Goal: Obtain resource: Obtain resource

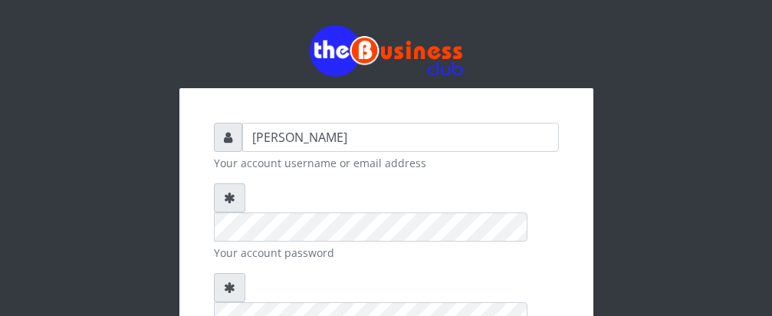
scroll to position [207, 0]
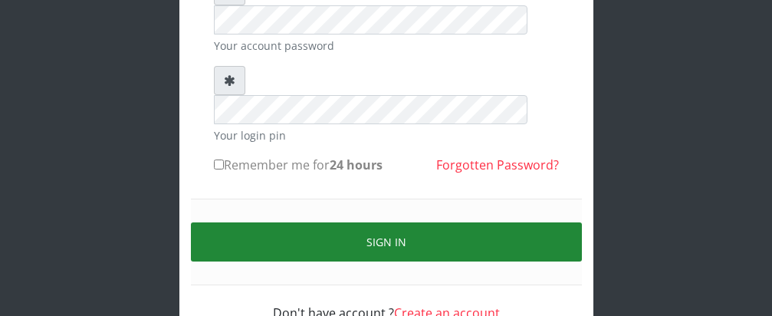
click at [389, 222] on button "Sign in" at bounding box center [386, 241] width 391 height 39
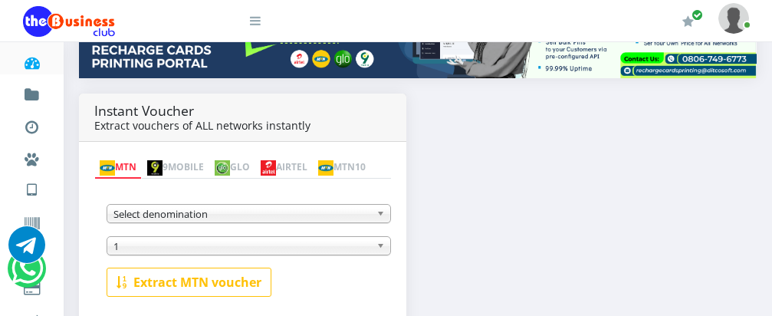
scroll to position [245, 0]
click at [350, 251] on span "1" at bounding box center [241, 246] width 257 height 18
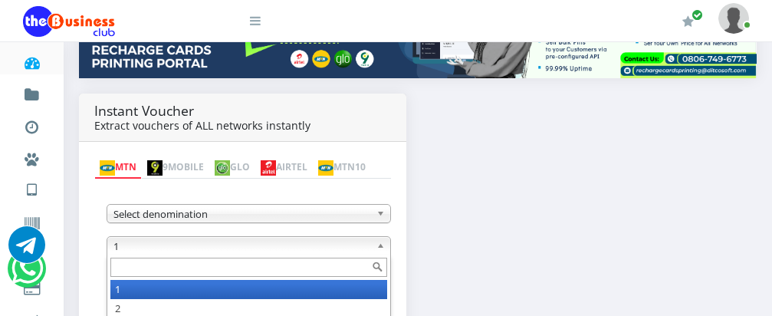
scroll to position [0, 0]
click at [343, 272] on input "text" at bounding box center [248, 267] width 277 height 19
type input "20"
click at [280, 297] on li "20" at bounding box center [248, 289] width 277 height 19
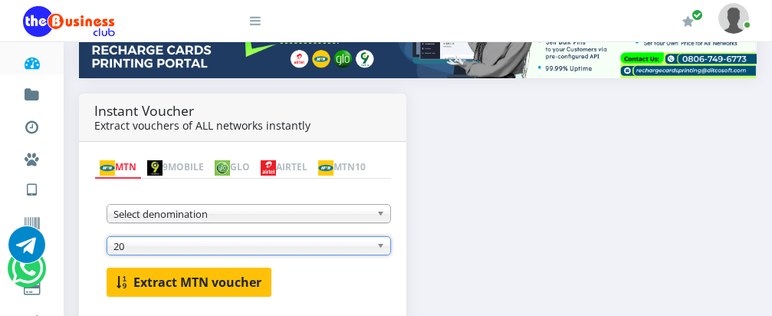
click at [203, 279] on b "Extract MTN voucher" at bounding box center [197, 282] width 128 height 17
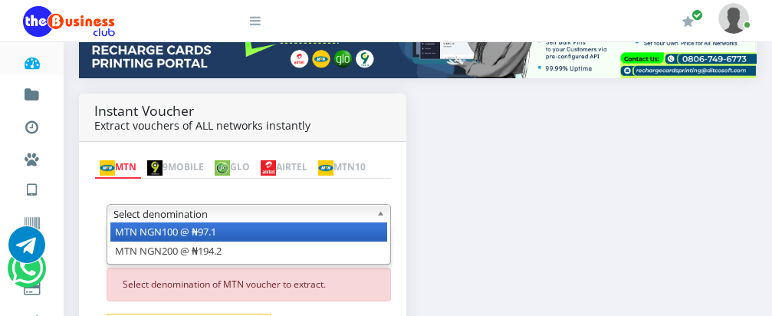
click at [241, 216] on span "Select denomination" at bounding box center [241, 214] width 257 height 18
click at [235, 233] on li "MTN NGN100 @ ₦97.1" at bounding box center [248, 231] width 277 height 19
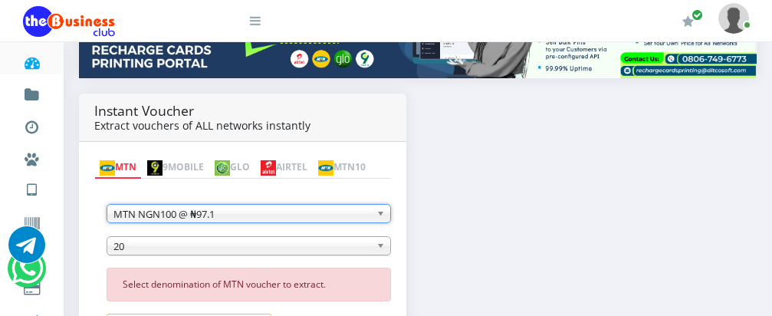
scroll to position [337, 0]
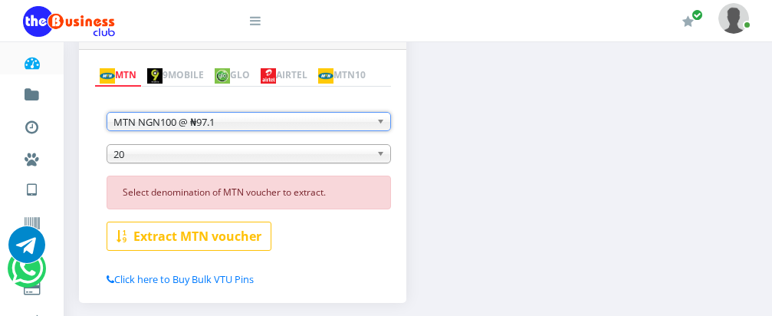
click at [232, 159] on span "20" at bounding box center [241, 154] width 257 height 18
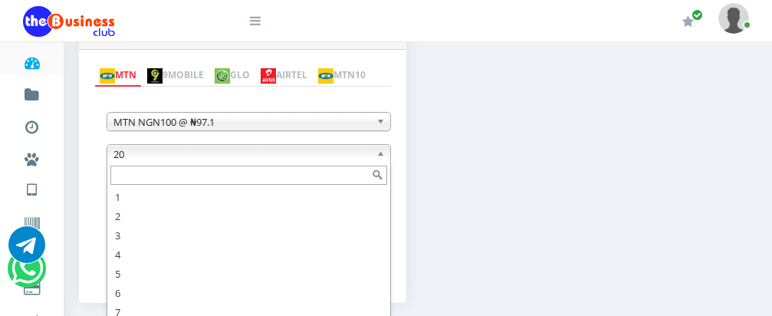
scroll to position [46, 0]
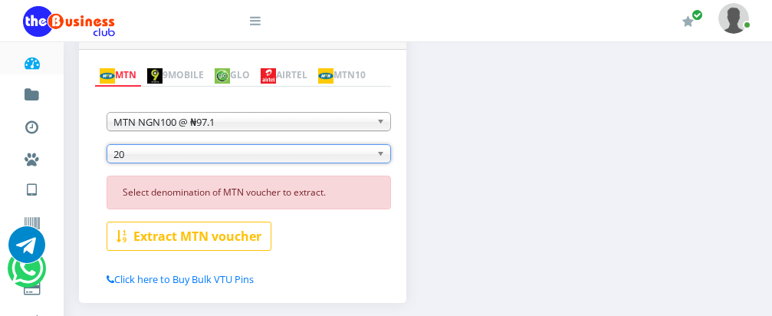
click at [232, 159] on span "20" at bounding box center [241, 154] width 257 height 18
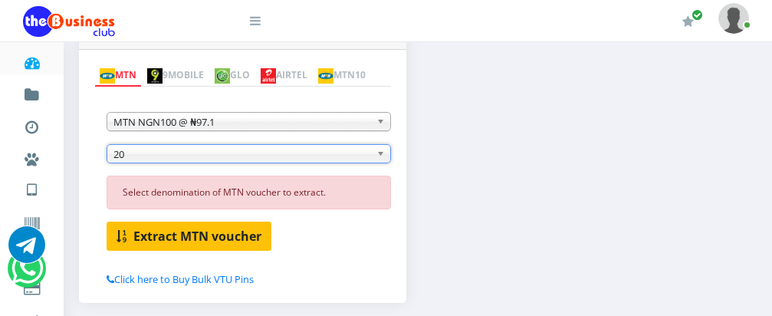
click at [221, 238] on b "Extract MTN voucher" at bounding box center [197, 236] width 128 height 17
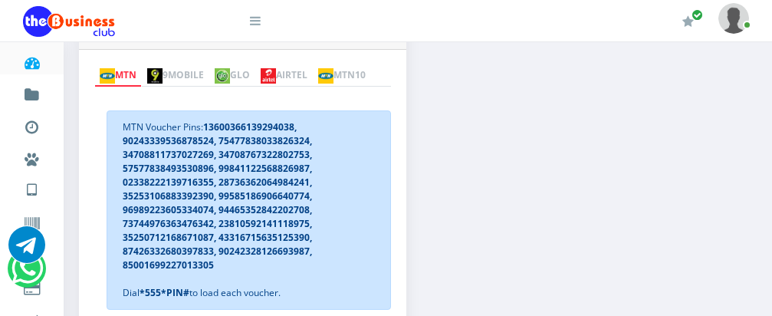
scroll to position [460, 0]
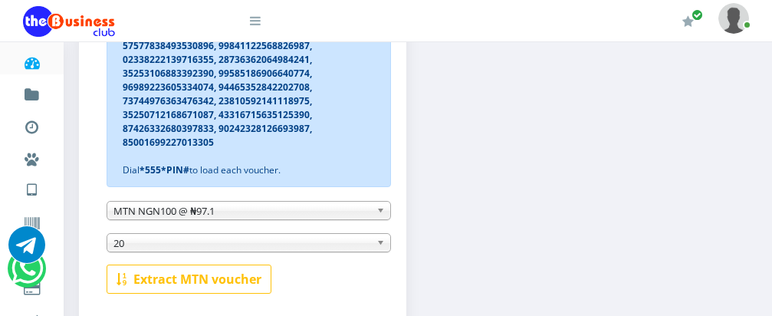
click at [381, 215] on b at bounding box center [383, 211] width 14 height 18
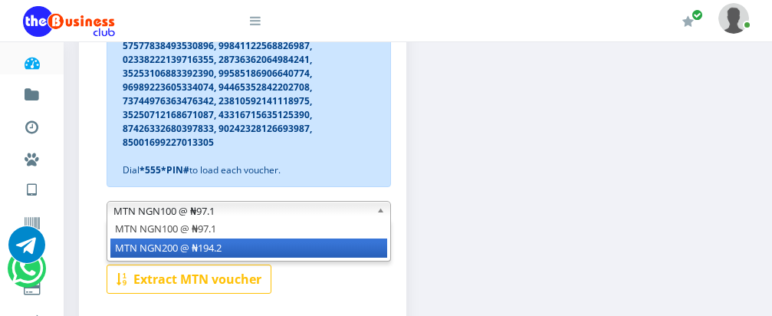
click at [320, 256] on li "MTN NGN200 @ ₦194.2" at bounding box center [248, 247] width 277 height 19
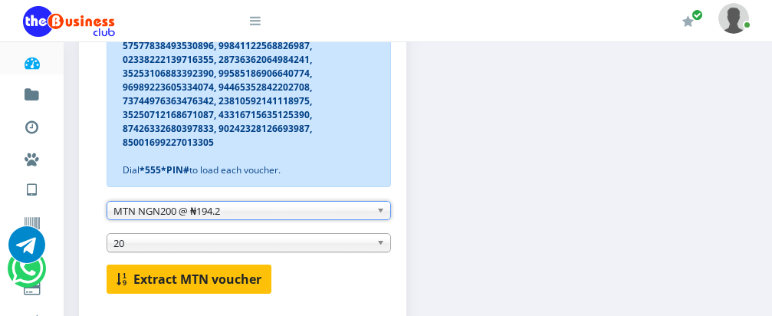
click at [168, 279] on b "Extract MTN voucher" at bounding box center [197, 279] width 128 height 17
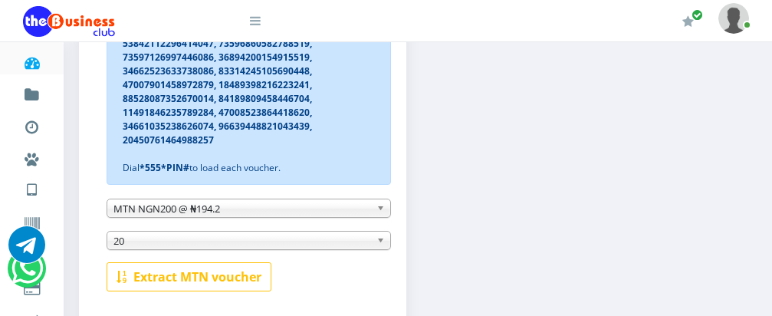
scroll to position [470, 0]
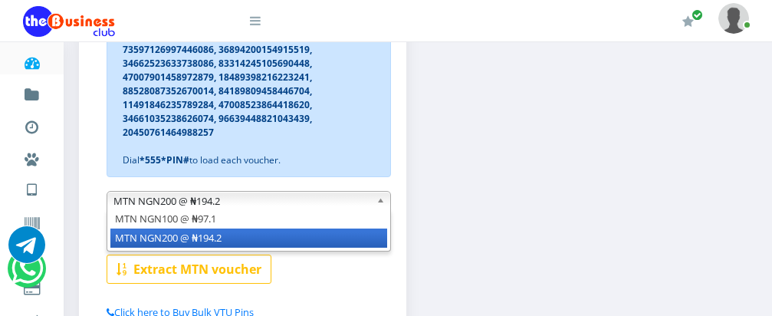
click at [381, 202] on b at bounding box center [383, 201] width 14 height 18
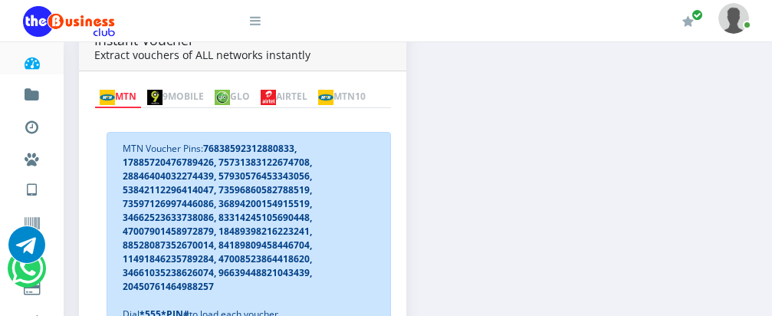
scroll to position [318, 0]
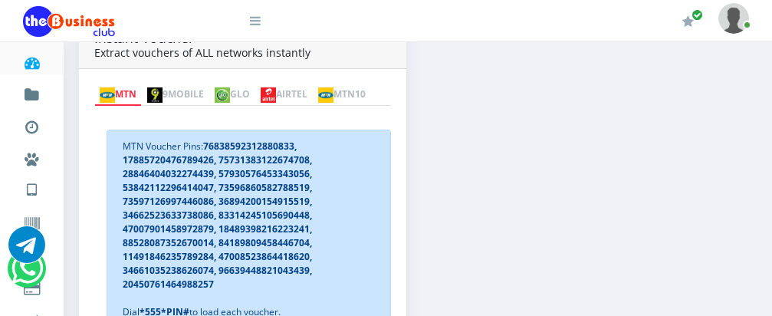
click at [313, 84] on link "AIRTEL" at bounding box center [283, 94] width 57 height 21
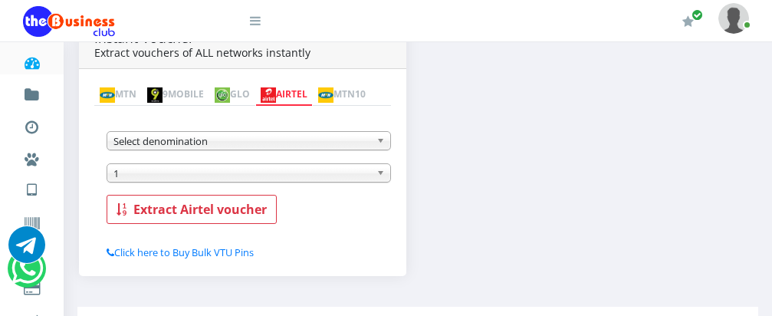
click at [379, 145] on b at bounding box center [383, 141] width 14 height 18
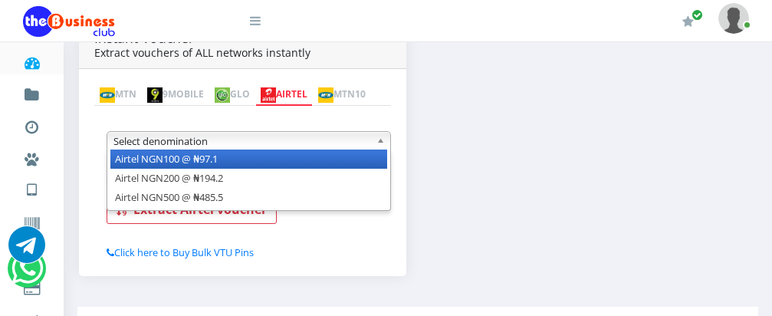
click at [363, 160] on li "Airtel NGN100 @ ₦97.1" at bounding box center [248, 158] width 277 height 19
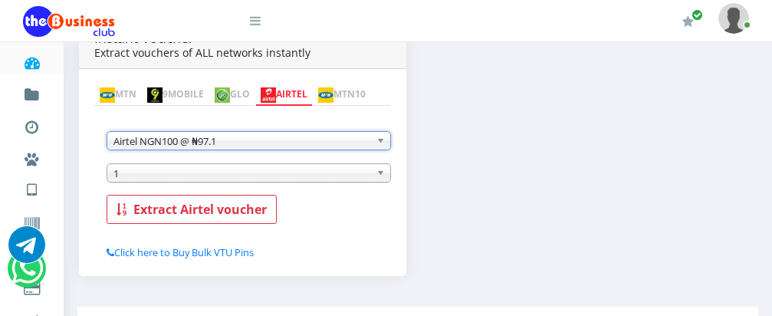
click at [226, 182] on span "1" at bounding box center [241, 173] width 257 height 18
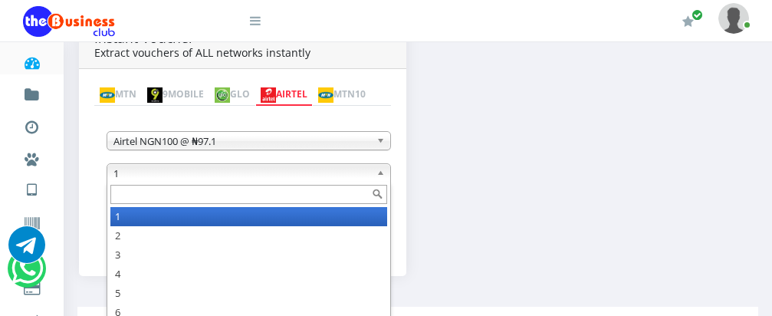
click at [207, 200] on input "text" at bounding box center [248, 194] width 277 height 19
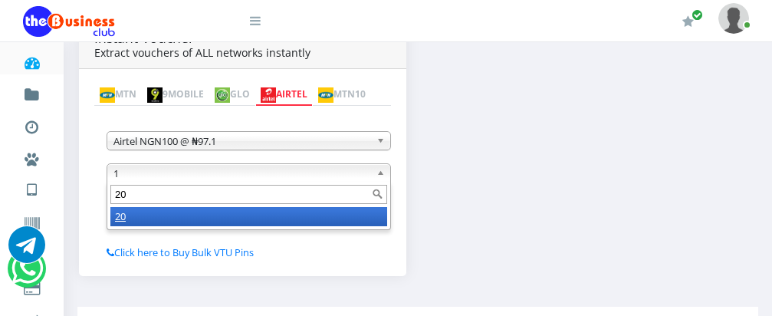
type input "20"
click at [204, 211] on li "20" at bounding box center [248, 216] width 277 height 19
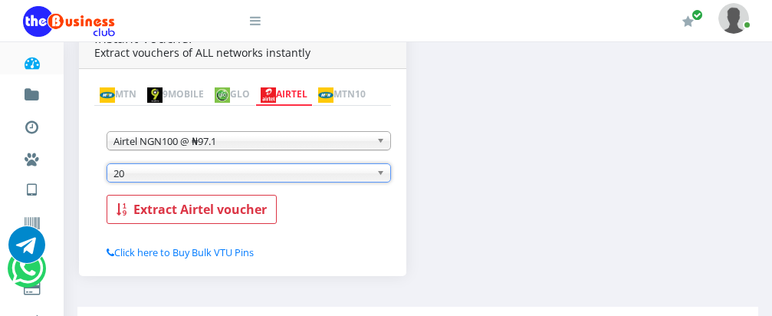
click at [204, 211] on b "Extract Airtel voucher" at bounding box center [199, 209] width 133 height 17
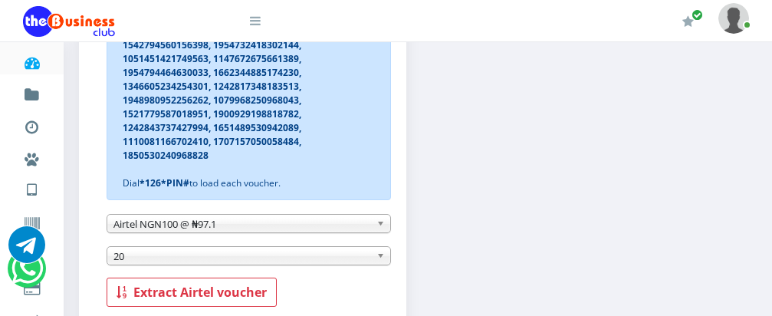
scroll to position [598, 0]
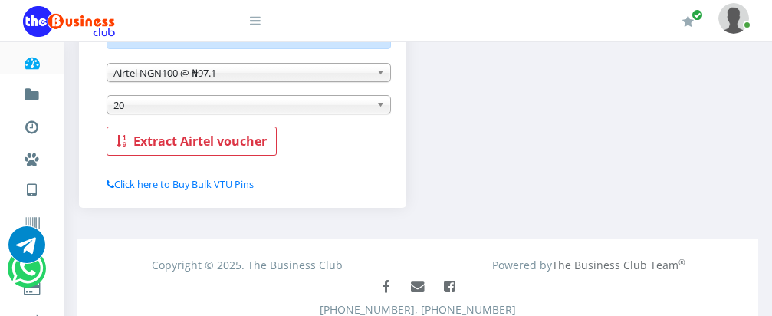
click at [382, 75] on b at bounding box center [383, 73] width 14 height 18
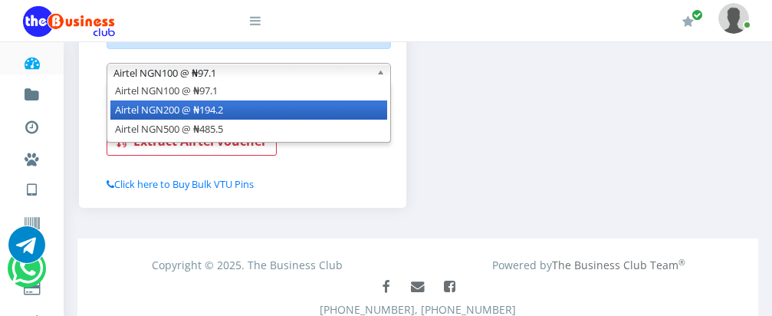
click at [363, 117] on li "Airtel NGN200 @ ₦194.2" at bounding box center [248, 109] width 277 height 19
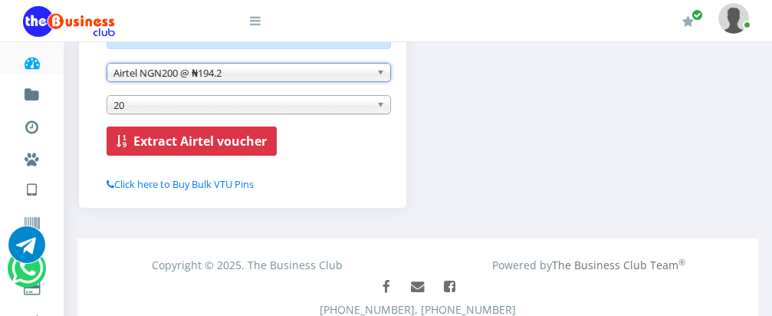
click at [225, 143] on b "Extract Airtel voucher" at bounding box center [199, 141] width 133 height 17
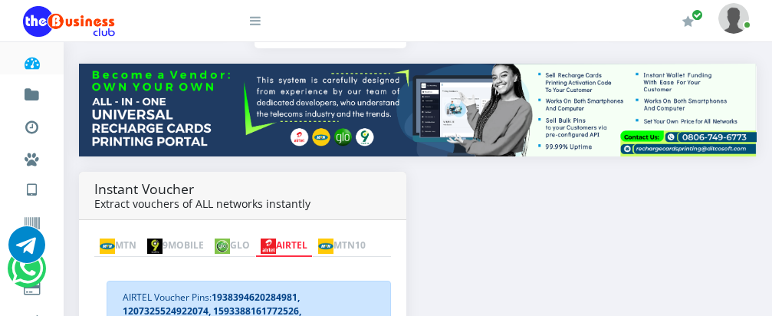
scroll to position [172, 0]
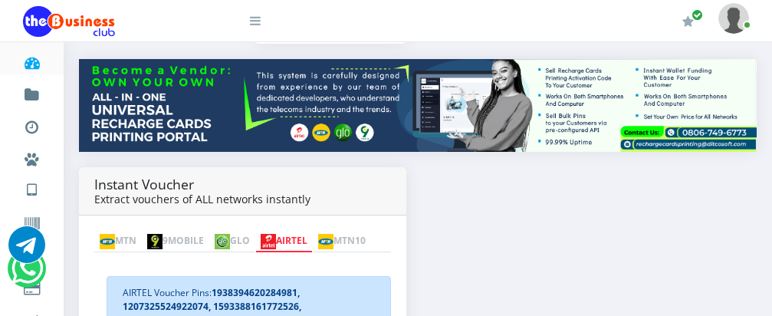
click at [121, 231] on link "MTN" at bounding box center [118, 241] width 48 height 21
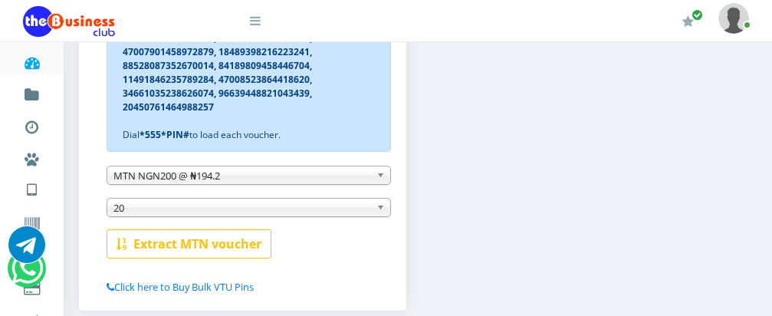
scroll to position [503, 0]
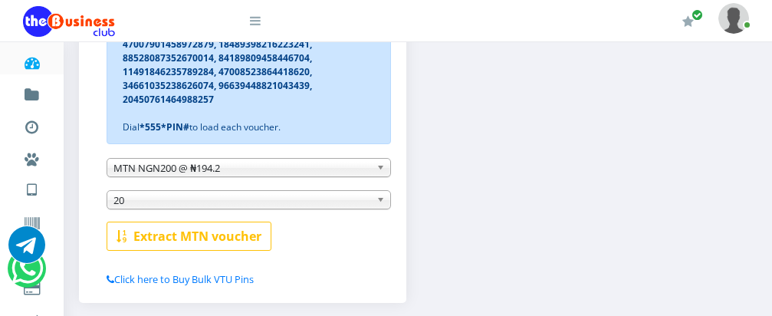
click at [383, 171] on b at bounding box center [383, 168] width 14 height 18
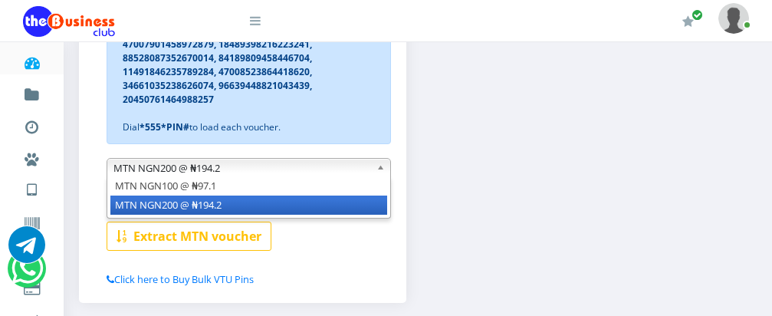
click at [478, 154] on div "Instant Voucher Extract vouchers of ALL networks instantly MTN 9MOBILE GLO AIRT…" at bounding box center [417, 76] width 701 height 481
